Goal: Entertainment & Leisure: Consume media (video, audio)

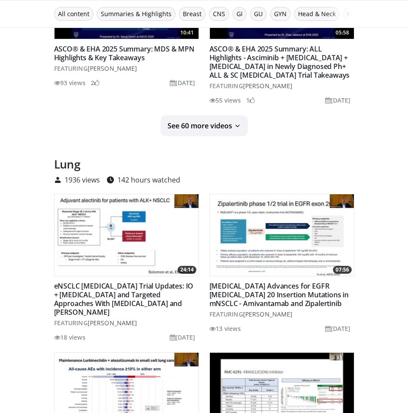
scroll to position [3187, 0]
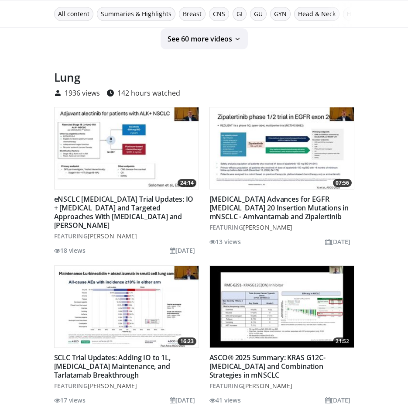
click at [126, 268] on img at bounding box center [127, 307] width 144 height 82
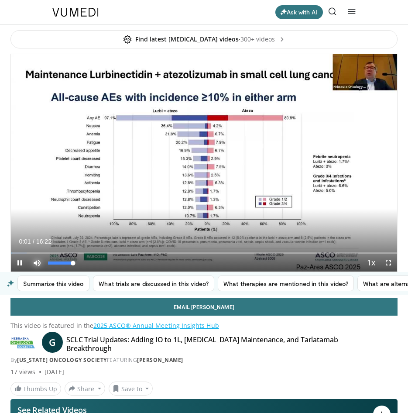
click at [36, 264] on span "Video Player" at bounding box center [36, 262] width 17 height 17
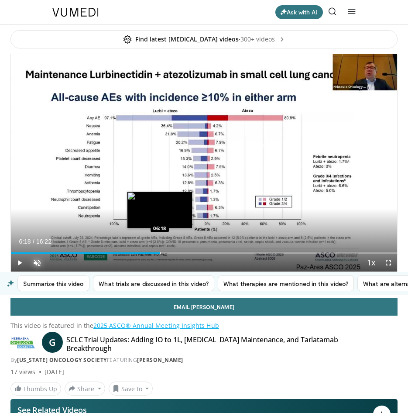
click at [160, 251] on div "Loaded : 38.63% 06:18 06:18" at bounding box center [204, 250] width 386 height 8
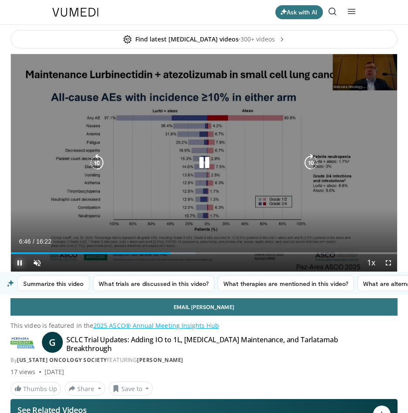
click at [19, 264] on span "Video Player" at bounding box center [19, 262] width 17 height 17
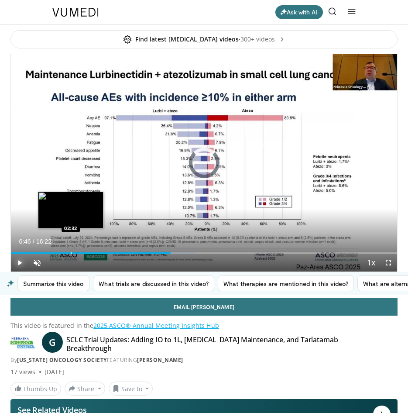
click at [71, 254] on div "Progress Bar" at bounding box center [71, 253] width 1 height 2
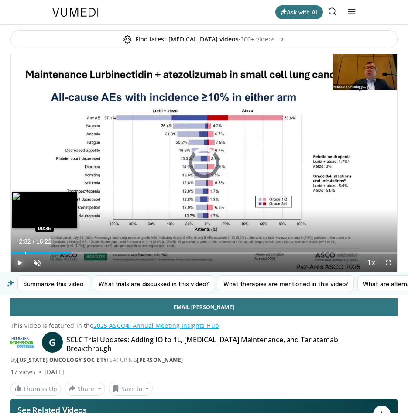
click at [25, 253] on div "Progress Bar" at bounding box center [25, 253] width 1 height 2
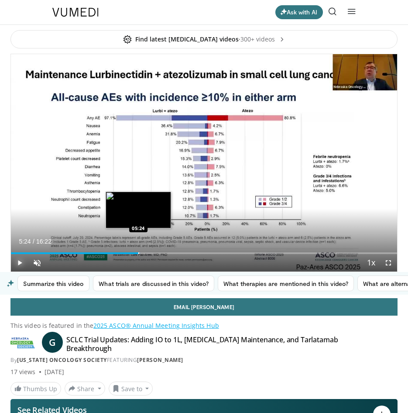
click at [138, 251] on div "Loaded : 33.54% 00:36 05:24" at bounding box center [204, 250] width 386 height 8
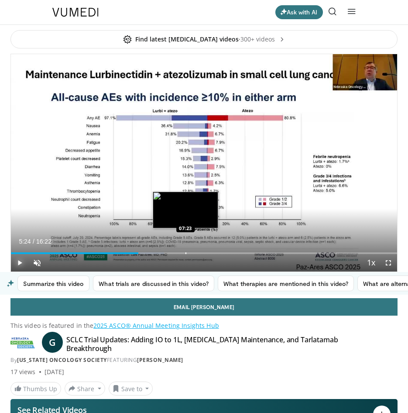
click at [186, 253] on div "Progress Bar" at bounding box center [186, 253] width 1 height 2
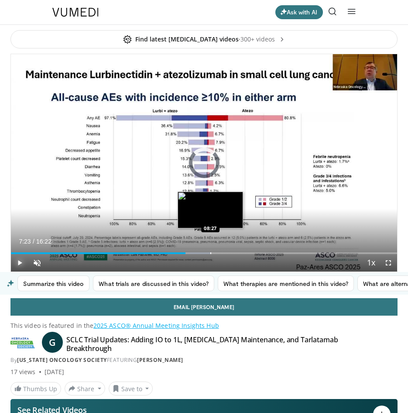
click at [210, 253] on div "Loaded : 51.84% 08:27 08:27" at bounding box center [204, 253] width 386 height 2
click at [205, 253] on div "Loaded : 57.94% 08:27 08:14" at bounding box center [204, 253] width 386 height 2
click at [214, 252] on div "Progress Bar" at bounding box center [214, 253] width 1 height 2
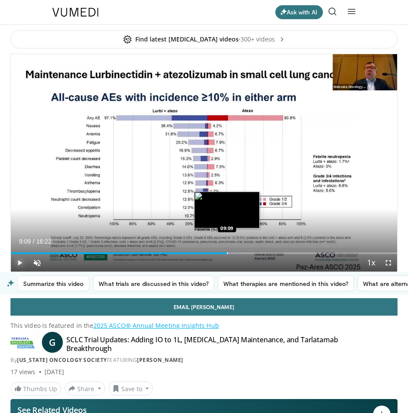
click at [227, 252] on div "Loaded : 58.96% 08:37 09:09" at bounding box center [204, 250] width 386 height 8
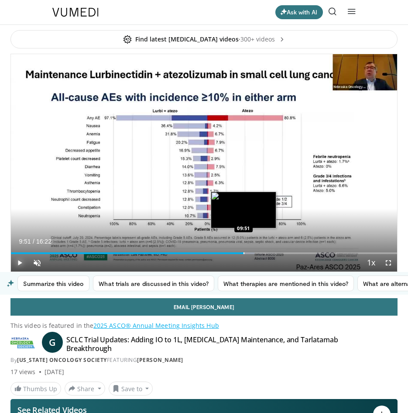
click at [244, 253] on div "Progress Bar" at bounding box center [244, 253] width 1 height 2
click at [252, 254] on div "Progress Bar" at bounding box center [252, 253] width 1 height 2
